Goal: Transaction & Acquisition: Purchase product/service

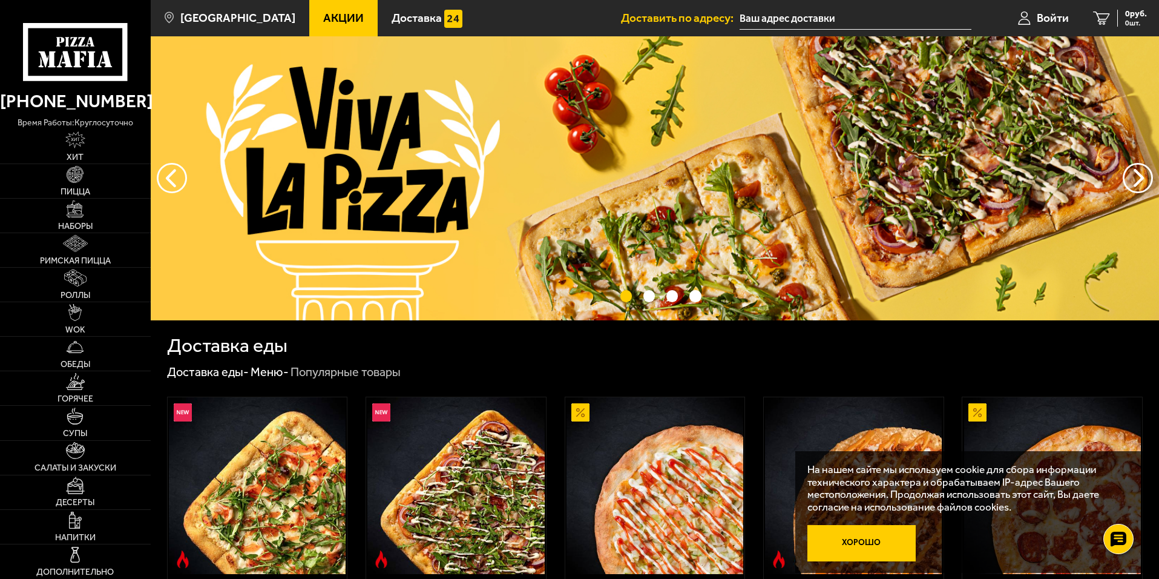
click at [879, 542] on button "Хорошо" at bounding box center [862, 543] width 109 height 36
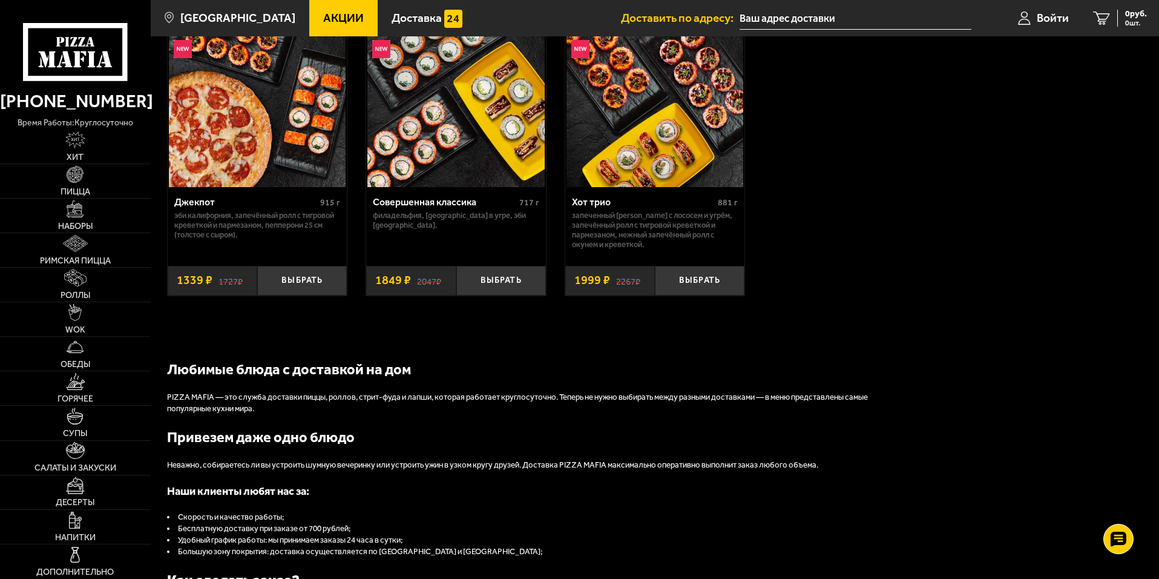
scroll to position [1020, 0]
click at [72, 183] on img at bounding box center [75, 174] width 17 height 17
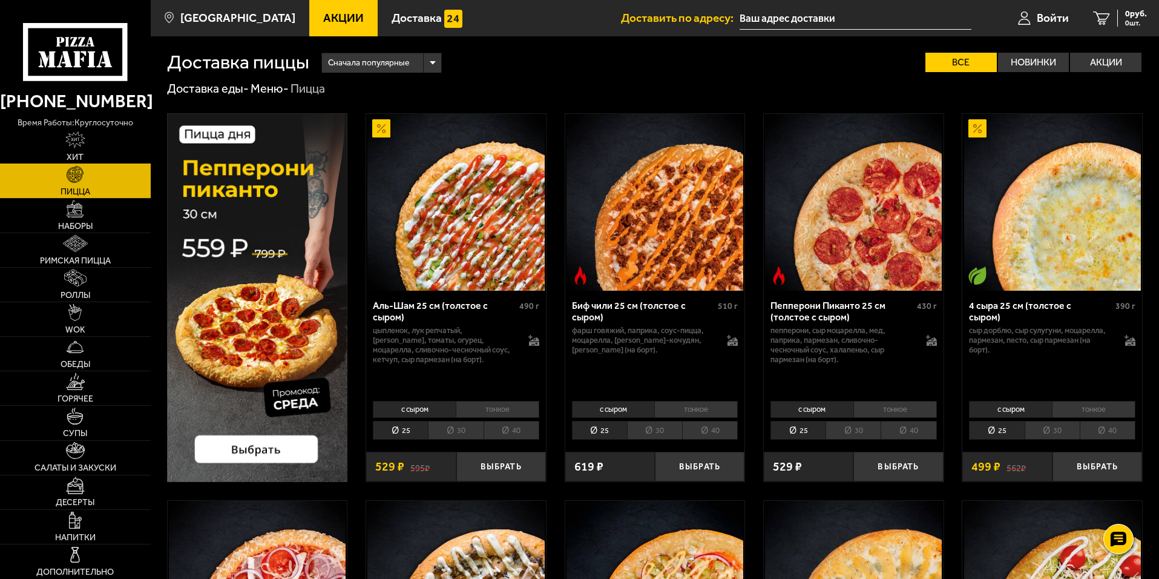
click at [59, 145] on link "Хит" at bounding box center [75, 147] width 151 height 34
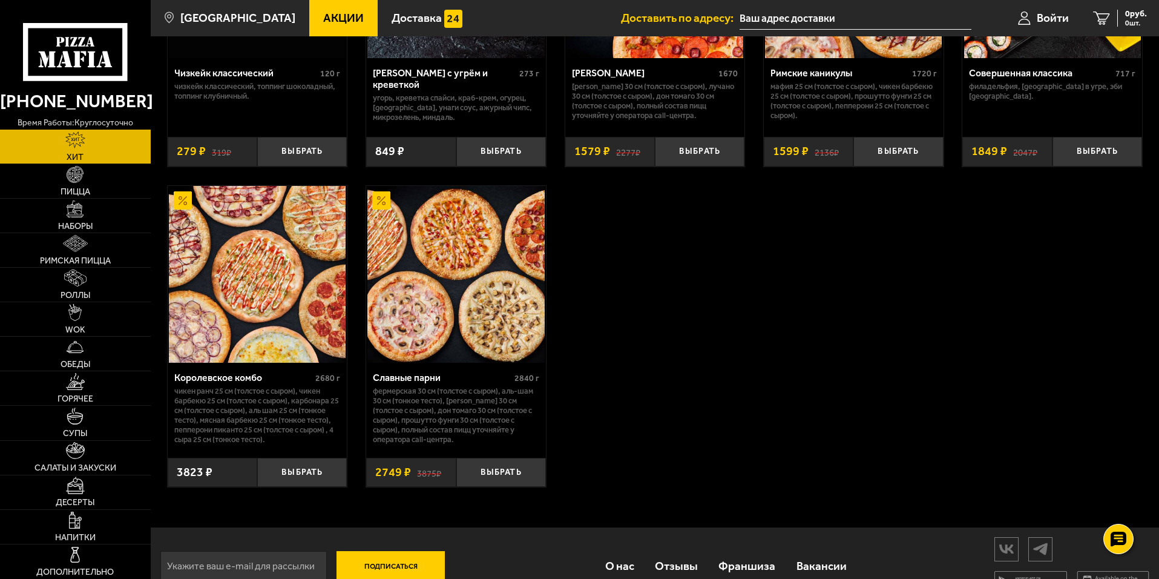
scroll to position [910, 0]
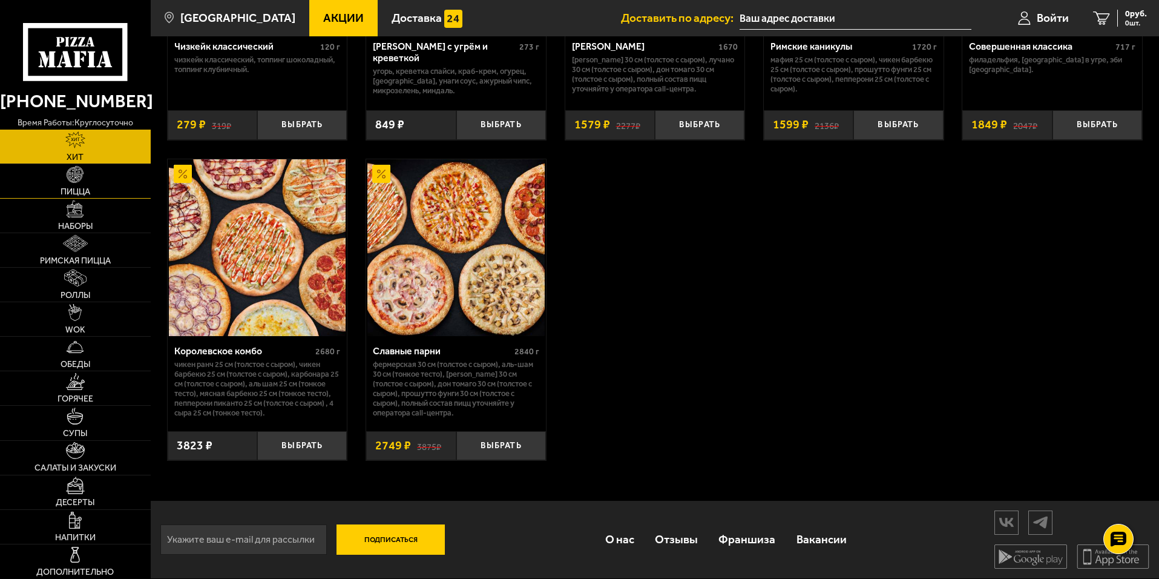
click at [122, 185] on link "Пицца" at bounding box center [75, 181] width 151 height 34
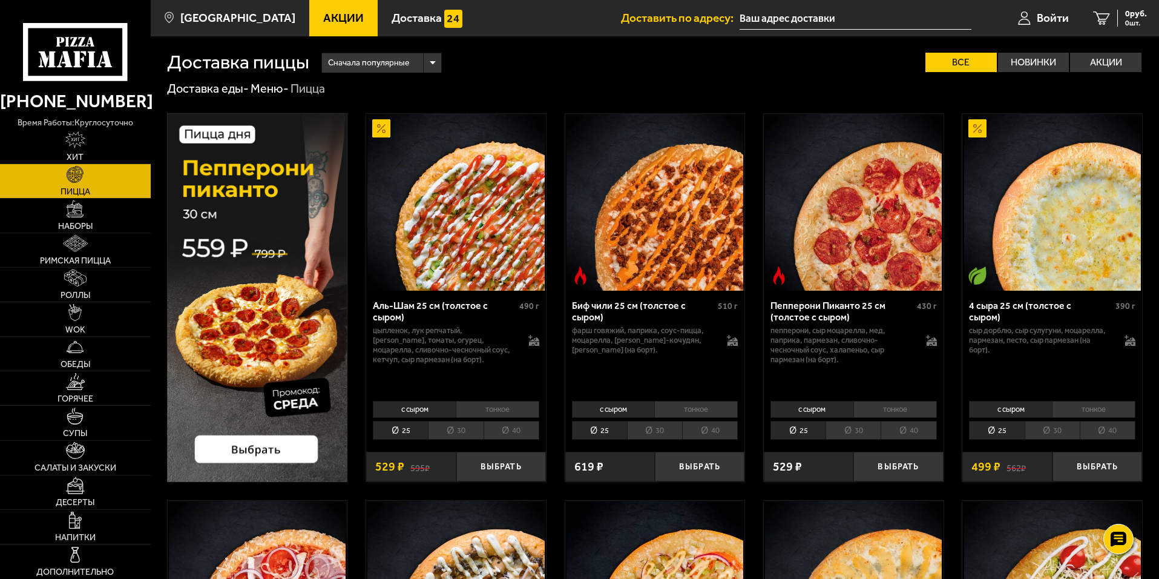
click at [453, 430] on li "30" at bounding box center [455, 430] width 55 height 19
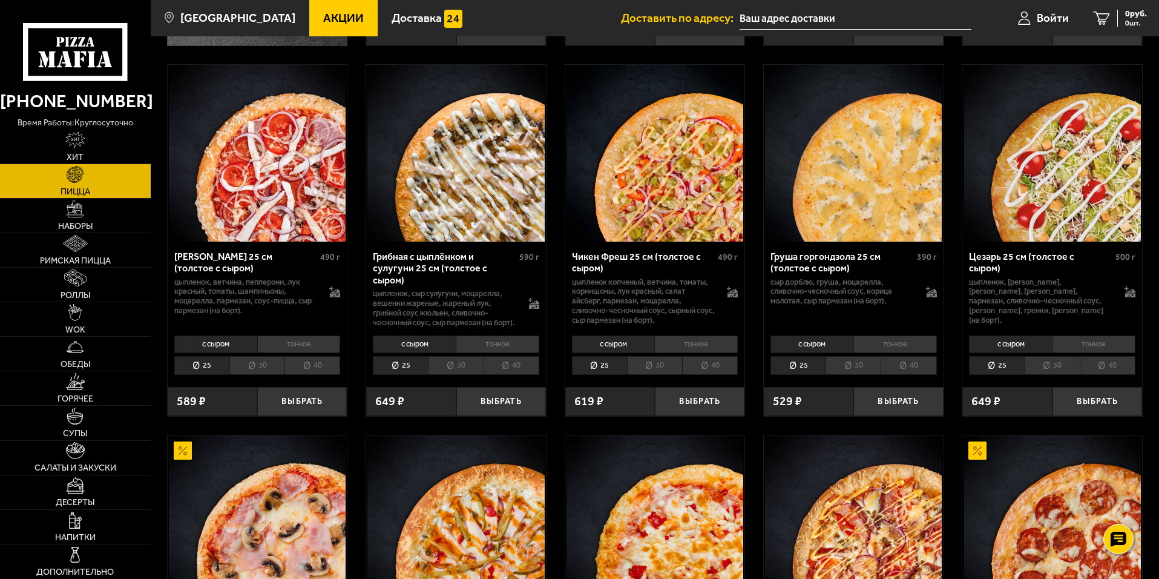
scroll to position [436, 0]
click at [442, 374] on li "30" at bounding box center [455, 364] width 55 height 19
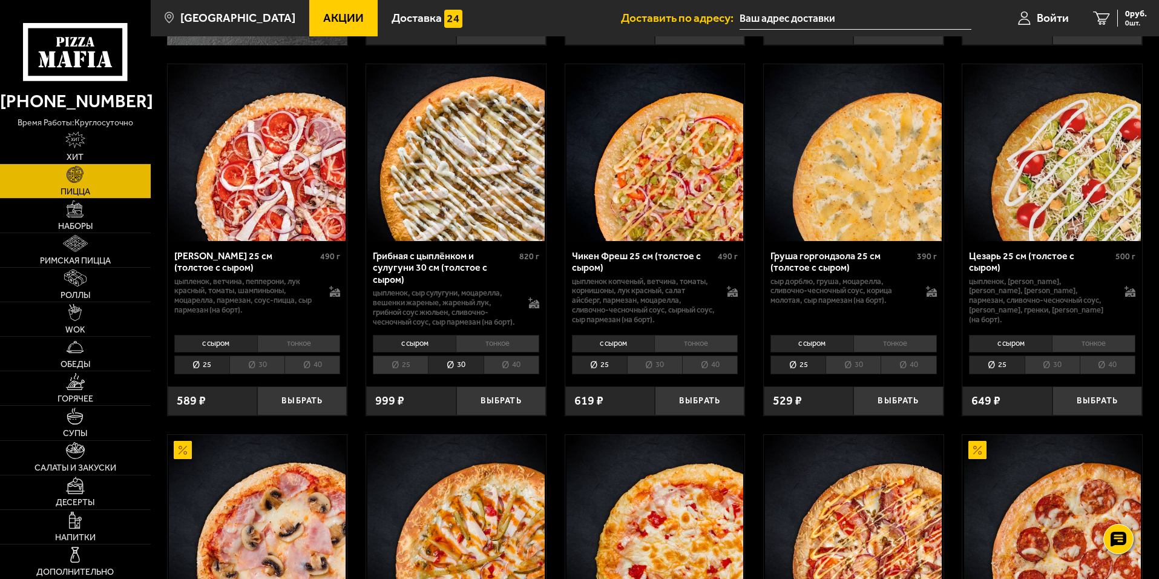
click at [420, 374] on li "25" at bounding box center [400, 364] width 55 height 19
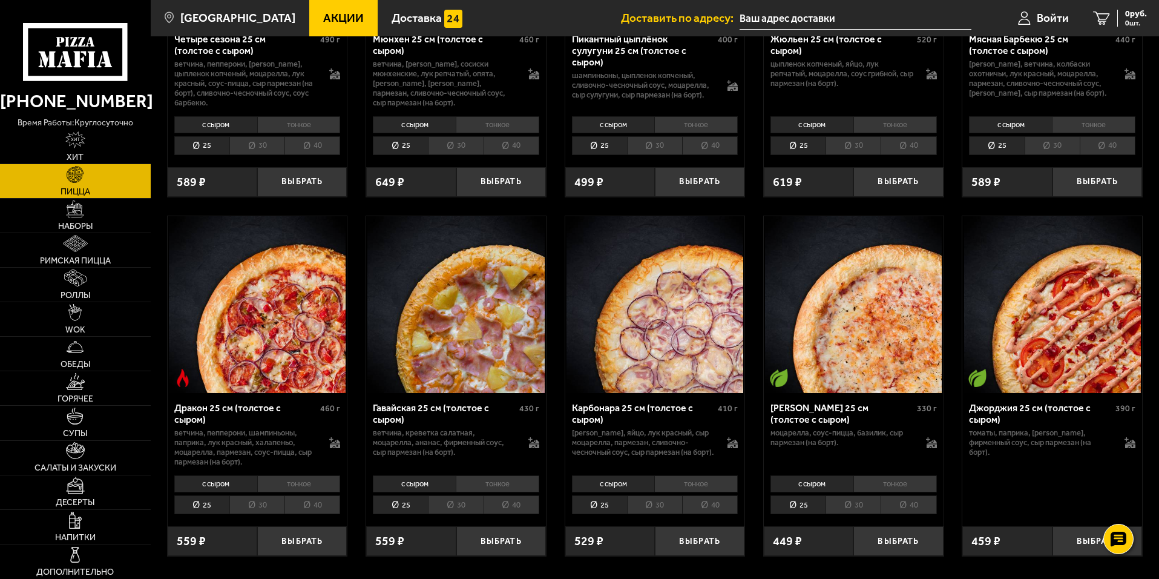
scroll to position [1758, 0]
